Goal: Task Accomplishment & Management: Manage account settings

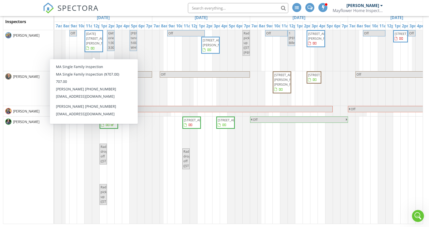
click at [377, 7] on div "[PERSON_NAME]" at bounding box center [363, 5] width 33 height 5
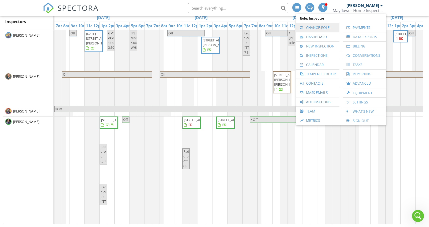
click at [321, 27] on link "Change Role" at bounding box center [318, 27] width 38 height 9
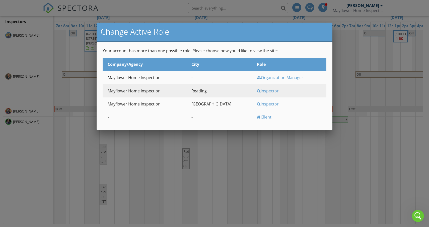
click at [257, 106] on div "Inspector" at bounding box center [291, 104] width 69 height 6
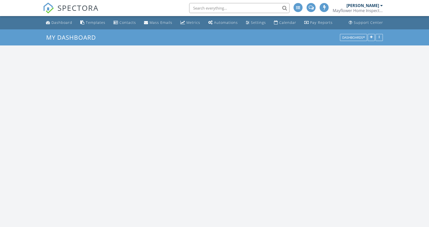
scroll to position [482, 429]
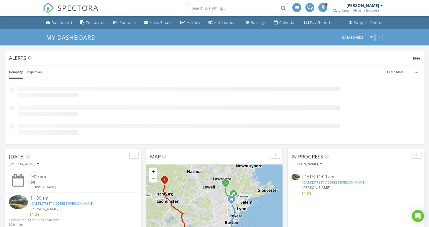
click at [283, 24] on div "Calendar" at bounding box center [287, 22] width 17 height 5
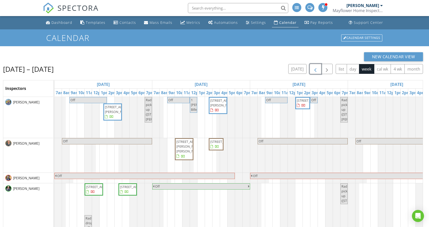
click at [316, 70] on span "button" at bounding box center [315, 69] width 6 height 6
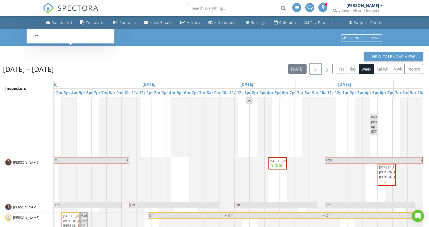
scroll to position [0, 317]
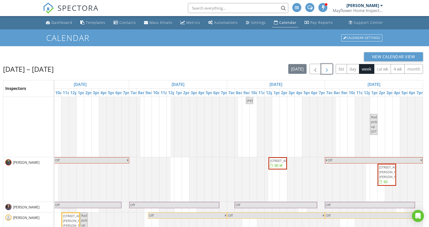
click at [327, 70] on span "button" at bounding box center [327, 69] width 6 height 6
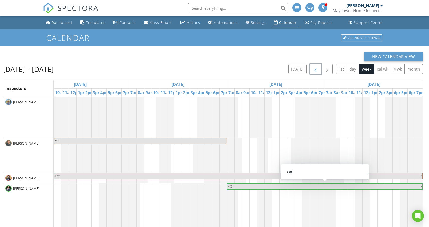
click at [314, 69] on span "button" at bounding box center [315, 69] width 6 height 6
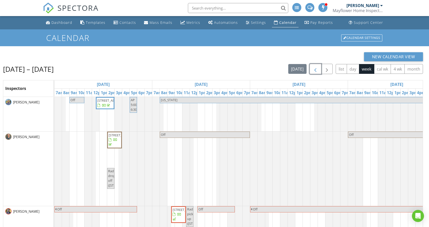
click at [314, 69] on span "button" at bounding box center [315, 69] width 6 height 6
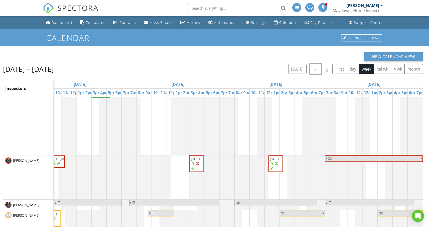
click at [197, 161] on span "98 Eastern Ave 403, Worcester 01605" at bounding box center [205, 159] width 28 height 5
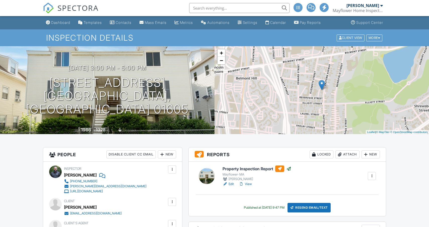
scroll to position [61, 0]
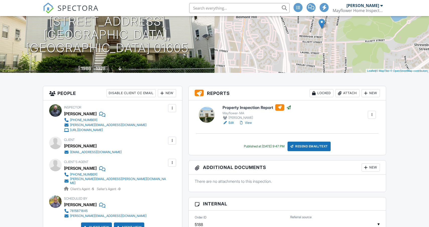
click at [302, 145] on div "Resend Email/Text" at bounding box center [309, 147] width 43 height 10
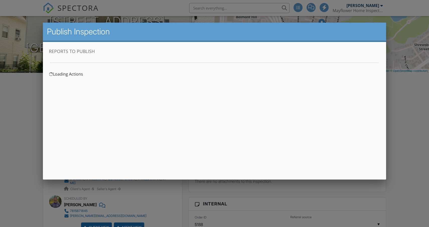
scroll to position [0, 0]
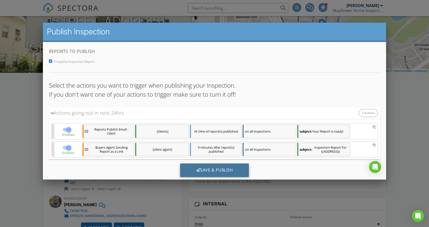
click at [203, 172] on div "Save & Publish" at bounding box center [214, 170] width 69 height 14
click at [406, 97] on div at bounding box center [214, 117] width 429 height 284
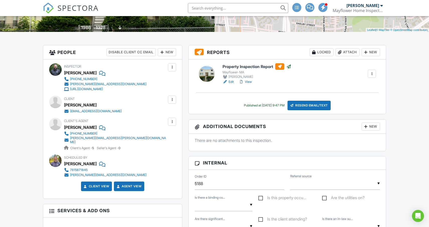
scroll to position [103, 0]
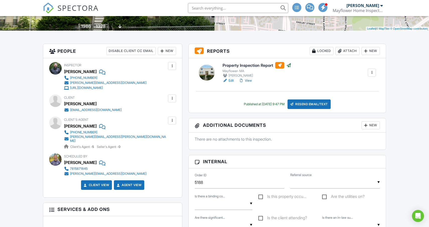
click at [308, 105] on div "Resend Email/Text" at bounding box center [309, 104] width 43 height 10
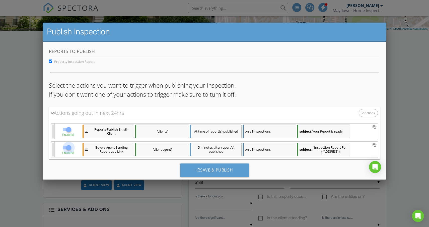
click at [67, 147] on div at bounding box center [69, 147] width 9 height 9
checkbox input "false"
click at [204, 170] on div "Save & Publish" at bounding box center [214, 170] width 69 height 14
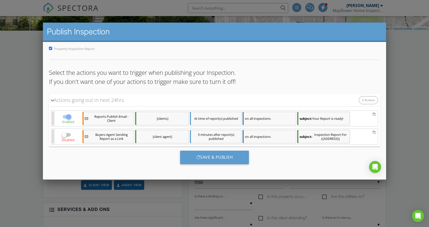
click at [69, 117] on div at bounding box center [69, 116] width 9 height 9
checkbox input "false"
click at [80, 103] on div "Actions going out in next 24hrs" at bounding box center [87, 100] width 73 height 8
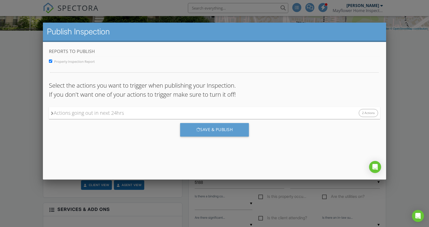
scroll to position [0, 0]
click at [68, 112] on div "Actions going out in next 24hrs" at bounding box center [87, 113] width 73 height 8
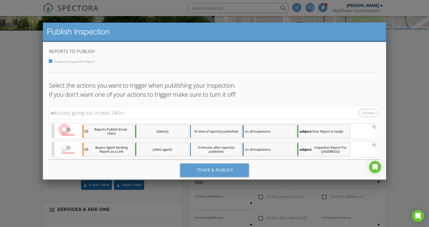
click at [66, 128] on div at bounding box center [64, 129] width 9 height 9
checkbox input "true"
click at [66, 150] on div at bounding box center [64, 147] width 9 height 9
checkbox input "true"
click at [51, 61] on input "Property Inspection Report" at bounding box center [50, 60] width 3 height 3
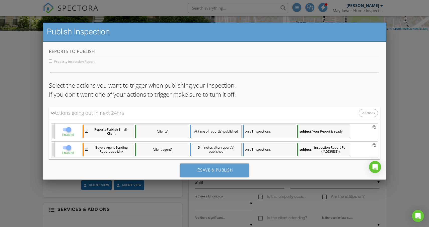
click at [51, 61] on input "Property Inspection Report" at bounding box center [50, 60] width 3 height 3
checkbox input "true"
click at [191, 173] on div "Save & Publish" at bounding box center [214, 170] width 69 height 14
click at [386, 80] on div at bounding box center [214, 117] width 429 height 284
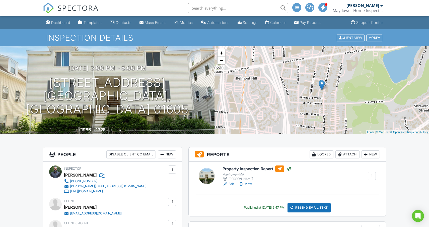
click at [362, 13] on div "Mayflower Home Inspection" at bounding box center [358, 10] width 50 height 5
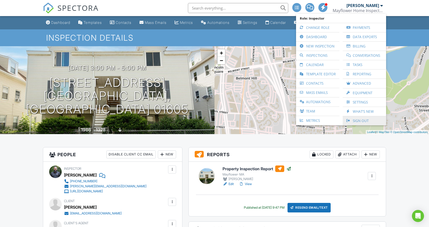
click at [356, 122] on link "Sign Out" at bounding box center [364, 120] width 38 height 9
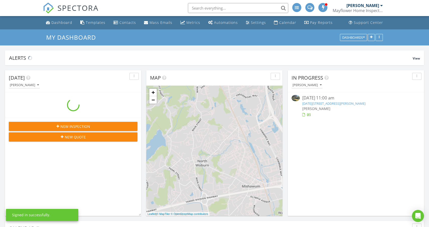
scroll to position [482, 429]
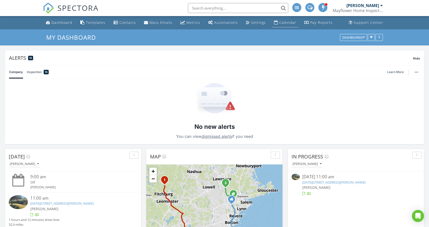
click at [286, 25] on link "Calendar" at bounding box center [285, 22] width 26 height 9
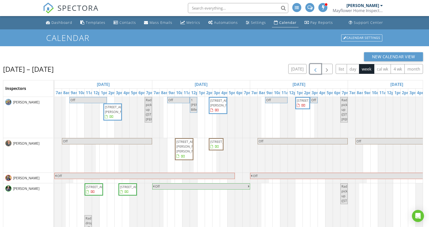
click at [314, 70] on span "button" at bounding box center [315, 69] width 6 height 6
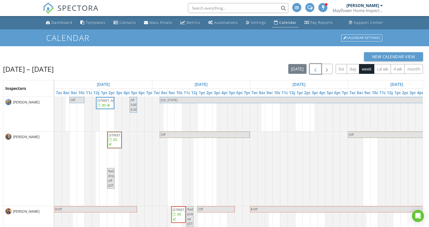
click at [314, 70] on span "button" at bounding box center [315, 69] width 6 height 6
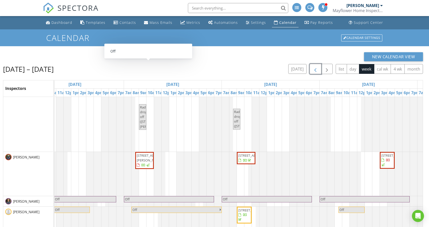
scroll to position [0, 182]
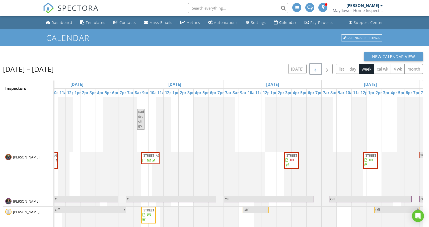
click at [292, 158] on span "98 Eastern Ave 403, Worcester 01605" at bounding box center [300, 155] width 28 height 5
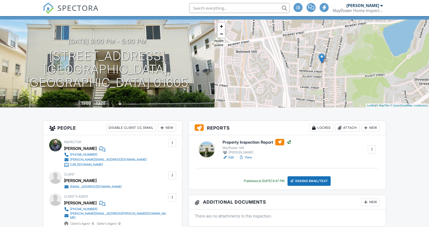
scroll to position [50, 0]
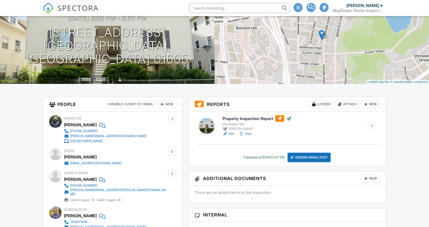
click at [305, 156] on div "Resend Email/Text" at bounding box center [309, 158] width 43 height 10
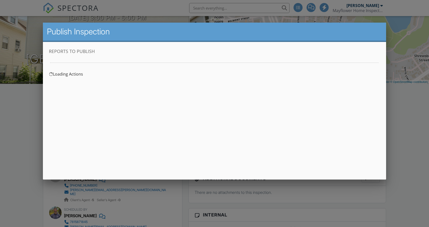
scroll to position [0, 0]
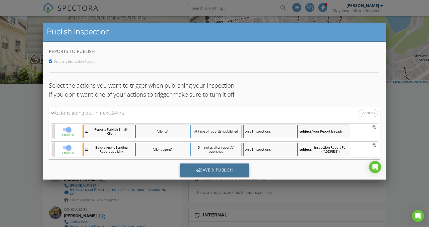
click at [205, 170] on div "Save & Publish" at bounding box center [214, 170] width 69 height 14
click at [418, 214] on icon "Open Intercom Messenger" at bounding box center [418, 216] width 6 height 7
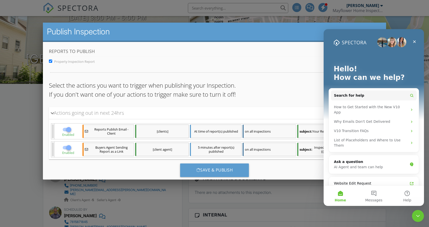
click at [16, 124] on div at bounding box center [214, 117] width 429 height 284
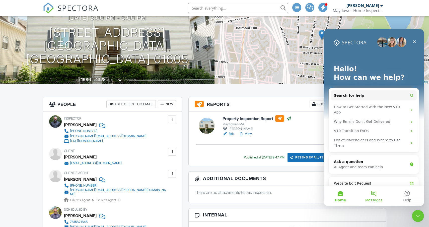
click at [375, 194] on button "Messages" at bounding box center [373, 196] width 33 height 20
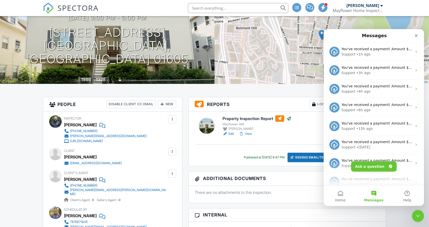
click at [381, 167] on button "Ask a question" at bounding box center [373, 166] width 45 height 10
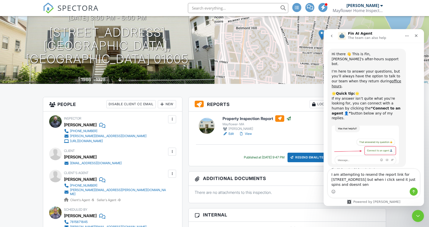
type textarea "I am attempting to resend the report link for [STREET_ADDRESS] but when i click…"
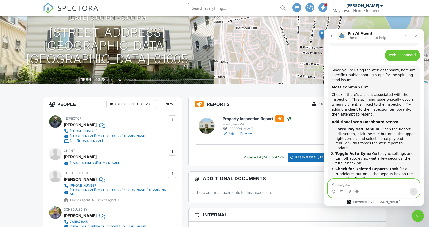
scroll to position [335, 0]
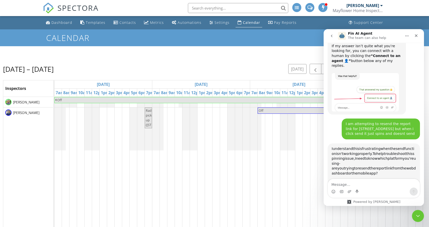
click at [216, 8] on input "text" at bounding box center [238, 8] width 100 height 10
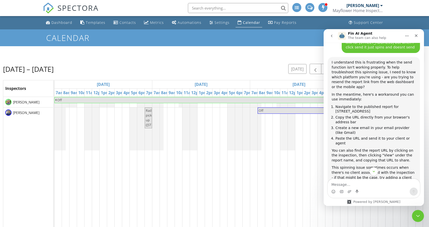
scroll to position [135, 0]
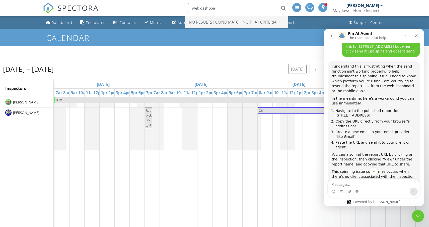
type input "web dashboa"
click at [349, 187] on textarea "Message…" at bounding box center [374, 183] width 92 height 9
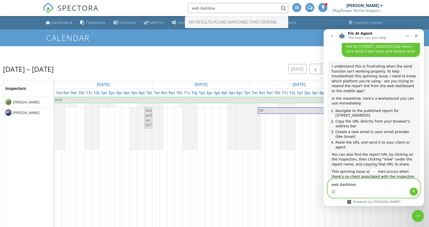
type textarea "web dashboard"
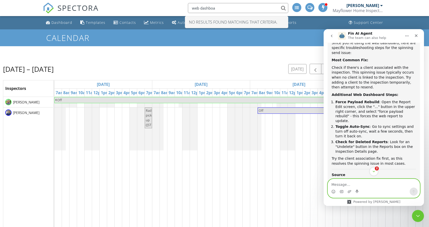
scroll to position [369, 0]
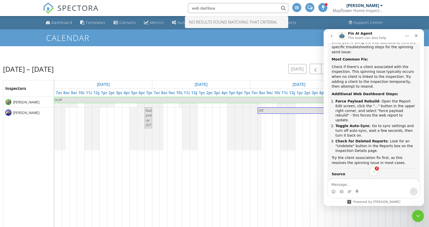
click at [258, 52] on div "New Calendar View Aug 28 – Sep 3, 2025 today list day week cal wk 4 wk month In…" at bounding box center [214, 169] width 429 height 247
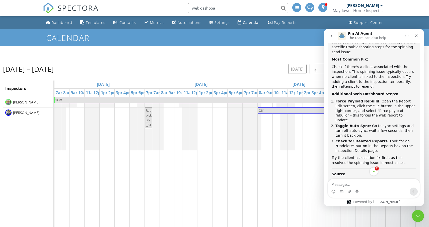
click at [216, 6] on input "web dashboa" at bounding box center [238, 8] width 100 height 10
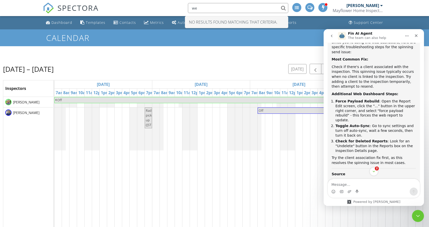
type input "w"
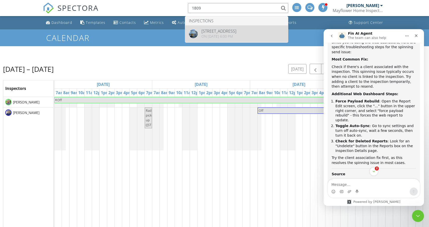
type input "1809"
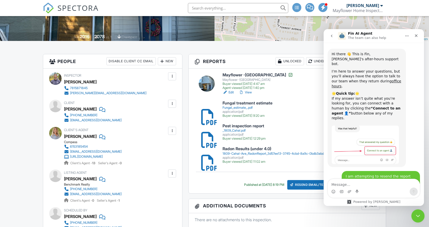
scroll to position [391, 0]
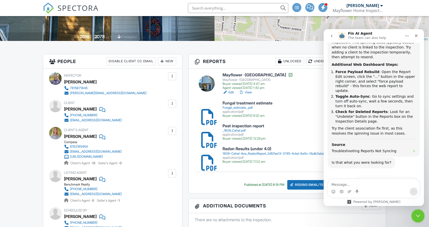
click at [416, 211] on div "Close Intercom Messenger" at bounding box center [417, 215] width 12 height 12
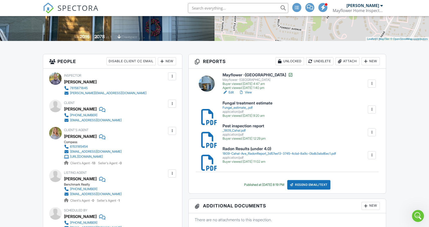
click at [248, 91] on link "View" at bounding box center [245, 92] width 13 height 5
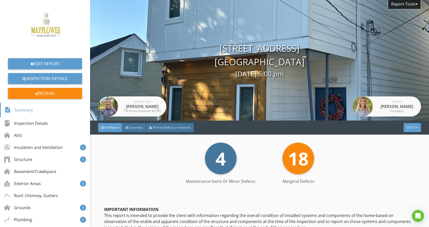
click at [411, 129] on span "PDF" at bounding box center [413, 127] width 6 height 4
click at [406, 150] on div "Full Report" at bounding box center [406, 149] width 32 height 6
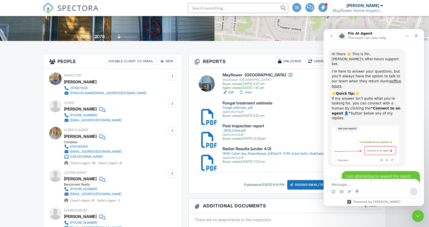
scroll to position [391, 0]
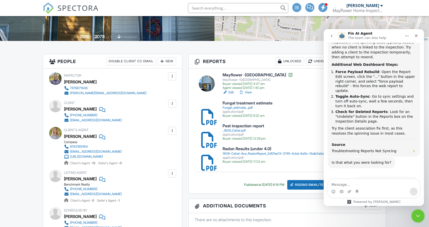
click at [418, 213] on icon "Close Intercom Messenger" at bounding box center [417, 215] width 6 height 6
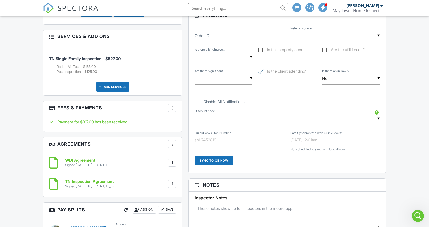
scroll to position [320, 0]
click at [174, 186] on div at bounding box center [172, 183] width 5 height 5
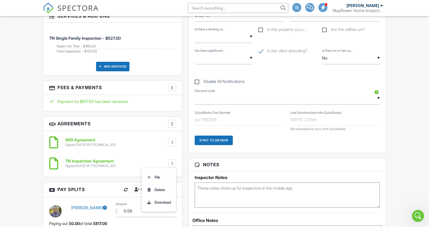
scroll to position [342, 0]
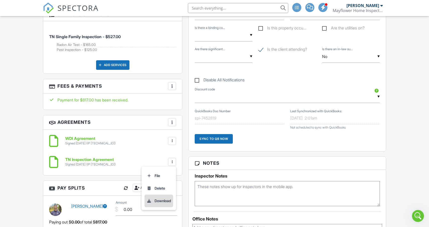
click at [159, 204] on li "Download" at bounding box center [159, 201] width 29 height 13
click at [172, 143] on div at bounding box center [172, 140] width 5 height 5
click at [162, 182] on li "Download" at bounding box center [159, 179] width 29 height 13
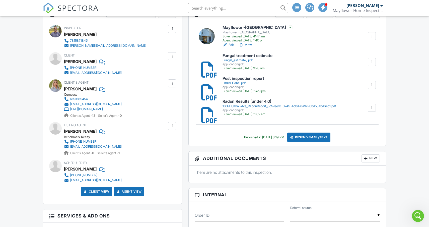
scroll to position [140, 0]
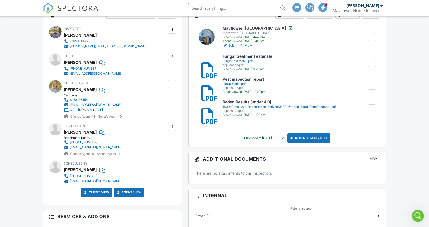
click at [240, 83] on div "_1809_Cahal.pdf" at bounding box center [244, 84] width 43 height 4
click at [234, 60] on div "Fungal_estimate_.pdf" at bounding box center [248, 61] width 50 height 4
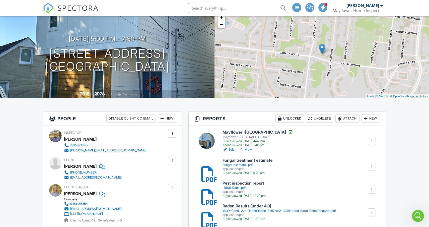
scroll to position [49, 0]
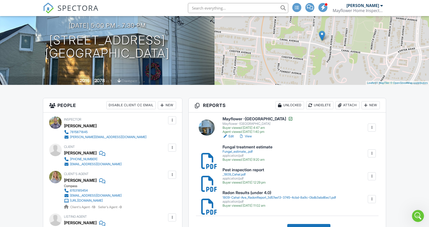
click at [250, 136] on link "View" at bounding box center [245, 136] width 13 height 5
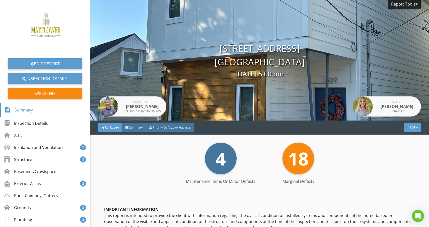
click at [410, 126] on span "PDF" at bounding box center [413, 127] width 6 height 4
click at [403, 146] on div "Full Report" at bounding box center [406, 147] width 32 height 6
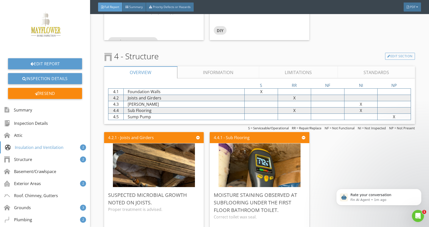
scroll to position [1034, 0]
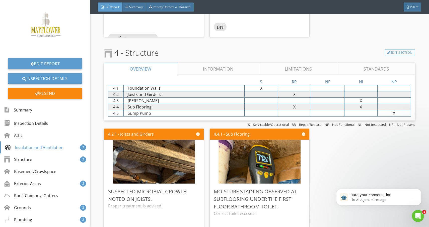
click at [226, 64] on link "Information" at bounding box center [218, 69] width 82 height 12
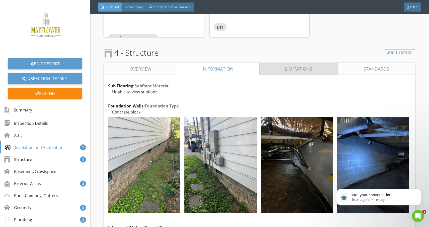
click at [288, 63] on link "Limitations" at bounding box center [299, 69] width 79 height 12
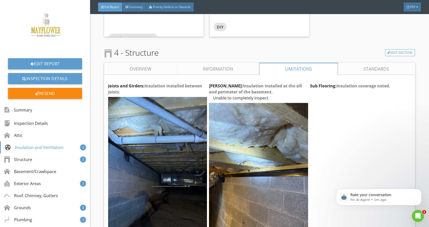
click at [367, 63] on link "Standards" at bounding box center [376, 69] width 77 height 12
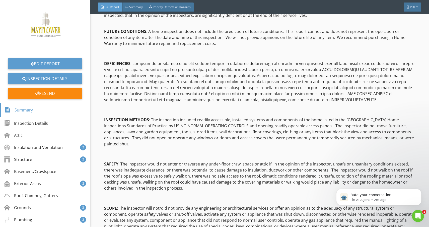
scroll to position [0, 0]
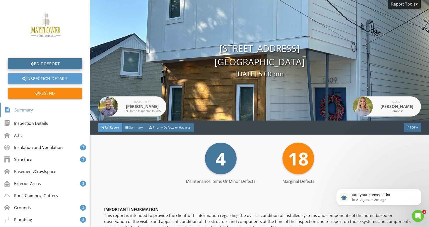
click at [41, 66] on link "Edit Report" at bounding box center [45, 63] width 74 height 11
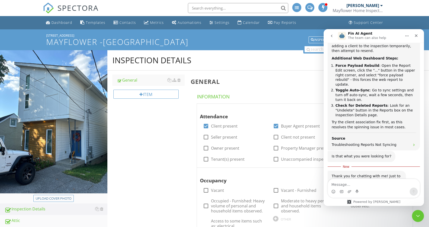
scroll to position [494, 0]
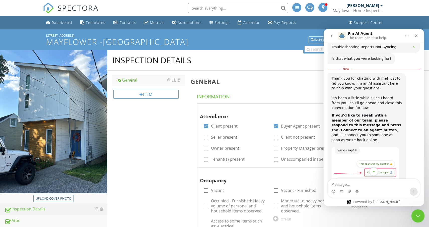
click at [415, 215] on icon "Close Intercom Messenger" at bounding box center [417, 215] width 6 height 6
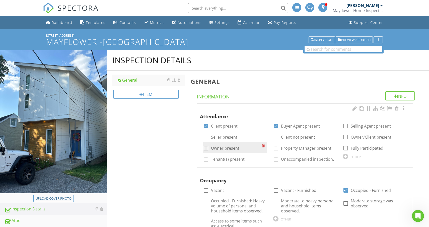
scroll to position [529, 0]
click at [315, 41] on div "Inspection" at bounding box center [322, 40] width 22 height 4
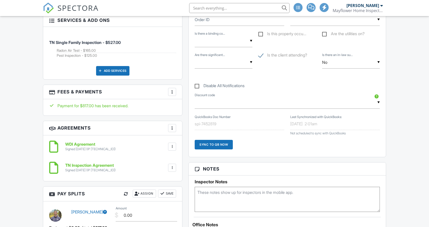
click at [100, 168] on h6 "TN Inspection Agreement" at bounding box center [90, 165] width 50 height 5
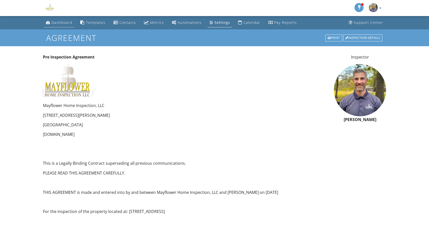
click at [63, 25] on div "Dashboard" at bounding box center [61, 22] width 21 height 5
